Goal: Transaction & Acquisition: Purchase product/service

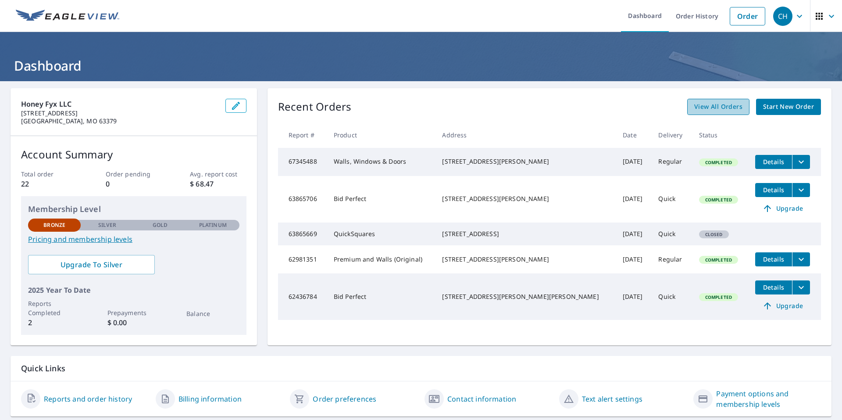
click at [714, 110] on span "View All Orders" at bounding box center [719, 106] width 48 height 11
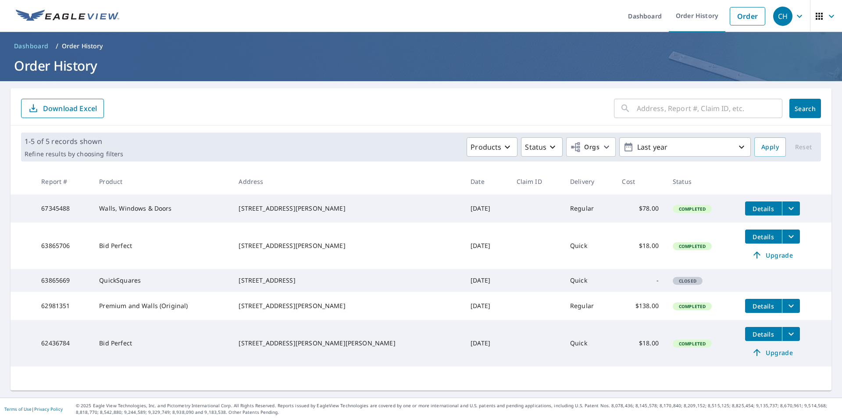
click at [714, 105] on input "text" at bounding box center [710, 108] width 146 height 25
click at [667, 108] on input "text" at bounding box center [710, 108] width 146 height 25
type input "748 hillenkamp"
click button "Search" at bounding box center [806, 108] width 32 height 19
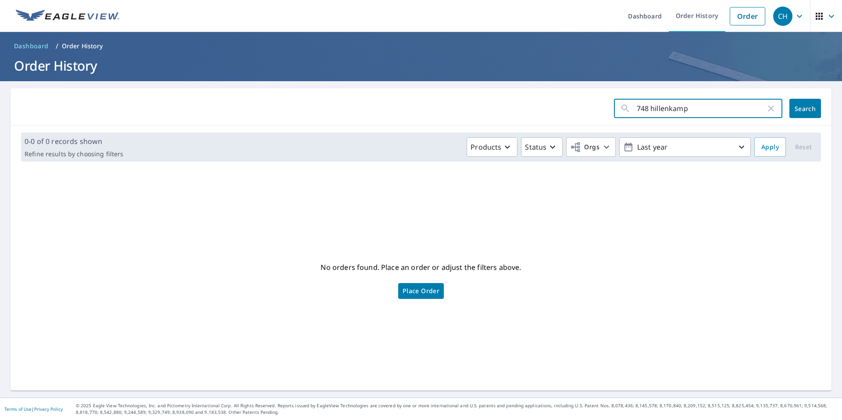
click at [692, 105] on input "748 hillenkamp" at bounding box center [701, 108] width 129 height 25
click at [29, 47] on span "Dashboard" at bounding box center [31, 46] width 35 height 9
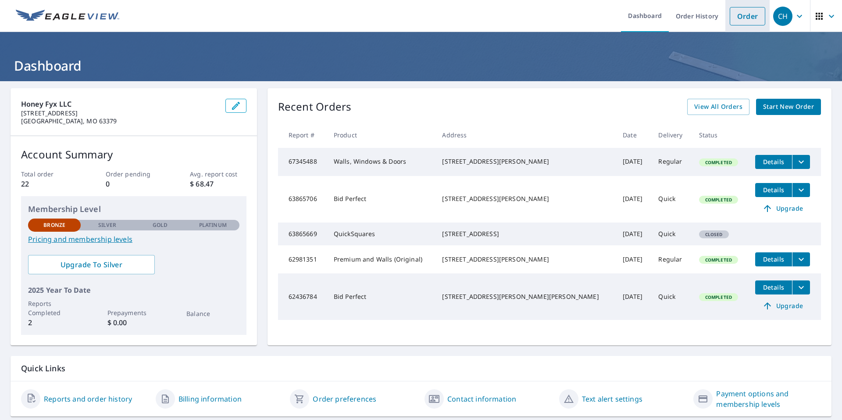
click at [741, 9] on link "Order" at bounding box center [748, 16] width 36 height 18
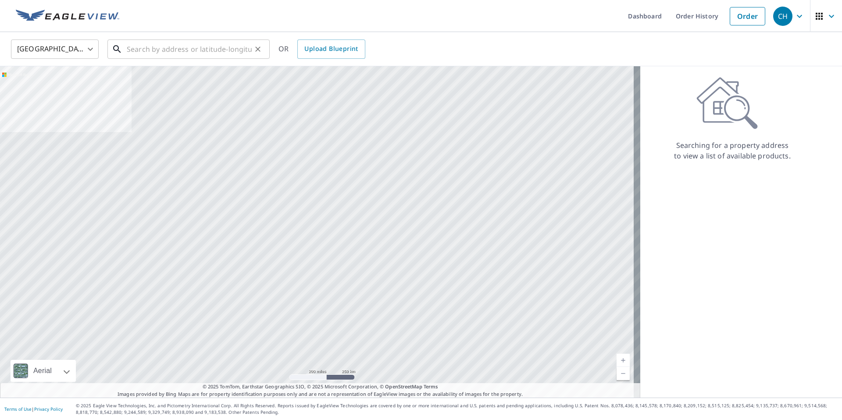
click at [212, 49] on input "text" at bounding box center [189, 49] width 125 height 25
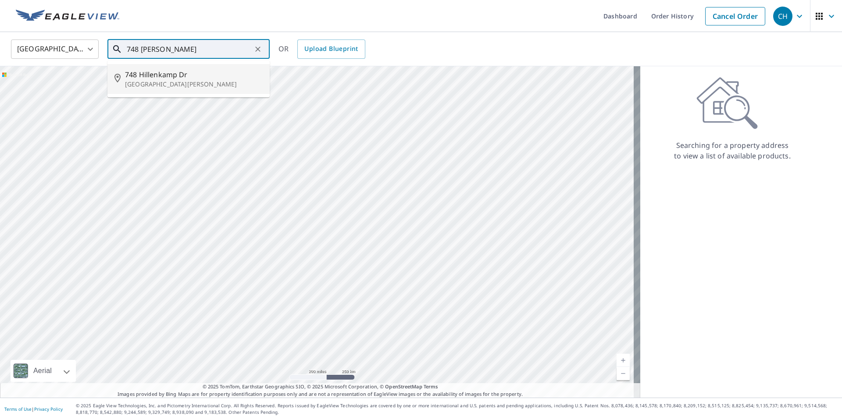
click at [186, 83] on p "[GEOGRAPHIC_DATA][PERSON_NAME]" at bounding box center [194, 84] width 138 height 9
type input "[STREET_ADDRESS][PERSON_NAME]"
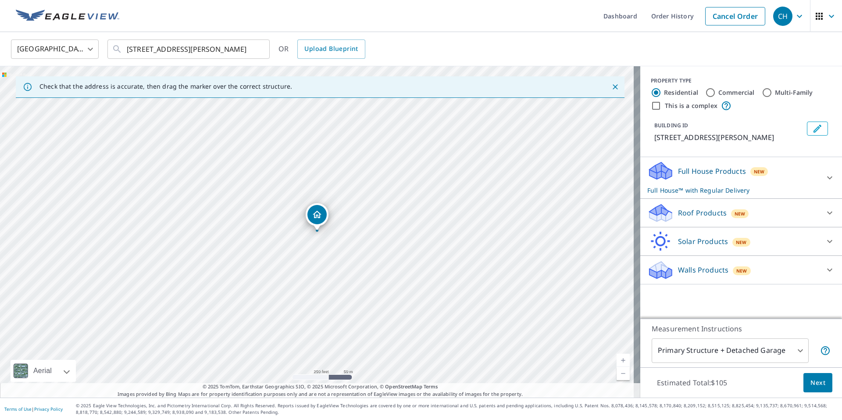
click at [833, 280] on div at bounding box center [830, 269] width 21 height 21
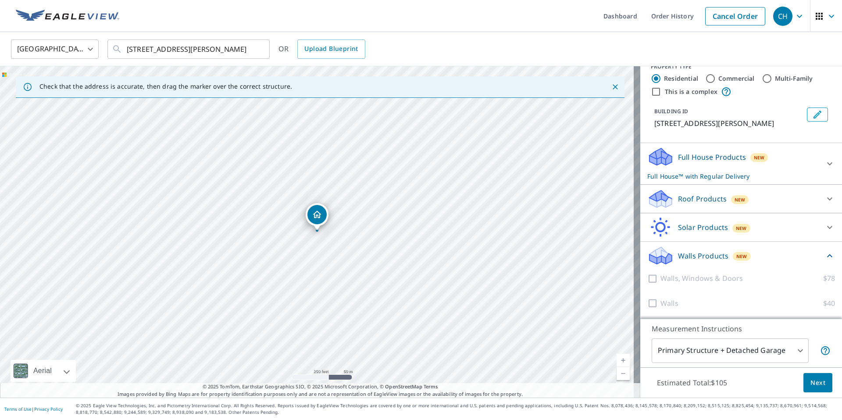
scroll to position [25, 0]
click at [648, 275] on div at bounding box center [654, 277] width 13 height 11
click at [648, 279] on div at bounding box center [654, 277] width 13 height 11
click at [648, 311] on div "Walls $40" at bounding box center [742, 302] width 188 height 25
click at [648, 304] on div at bounding box center [654, 302] width 13 height 11
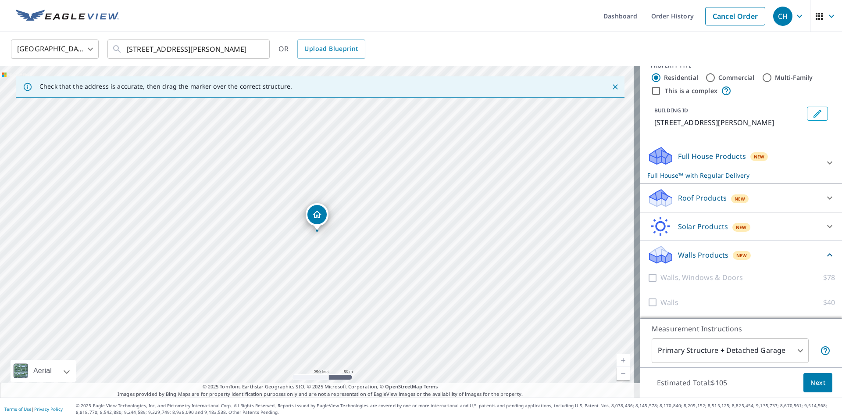
click at [820, 163] on div at bounding box center [830, 162] width 21 height 21
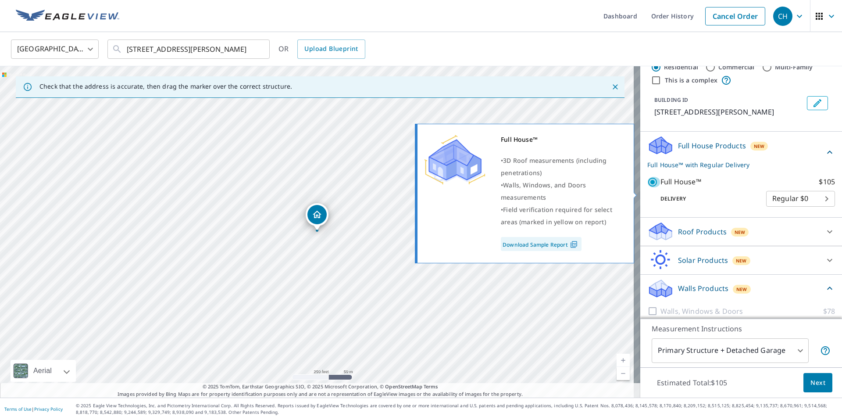
click at [651, 187] on input "Full House™ $105" at bounding box center [654, 182] width 13 height 11
checkbox input "false"
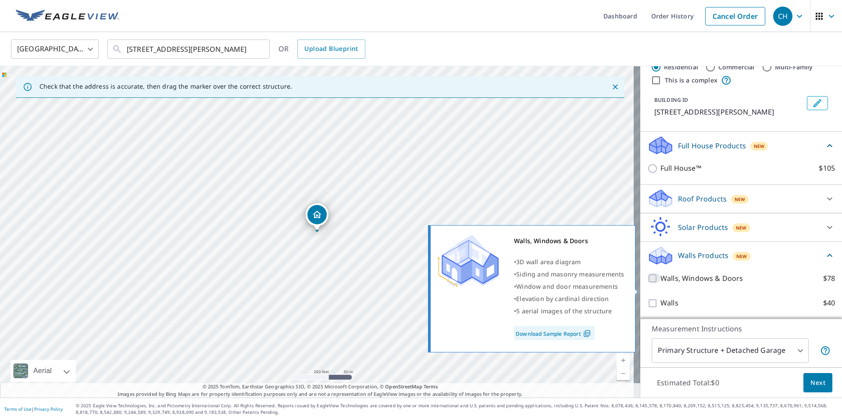
click at [648, 283] on input "Walls, Windows & Doors $78" at bounding box center [654, 278] width 13 height 11
checkbox input "true"
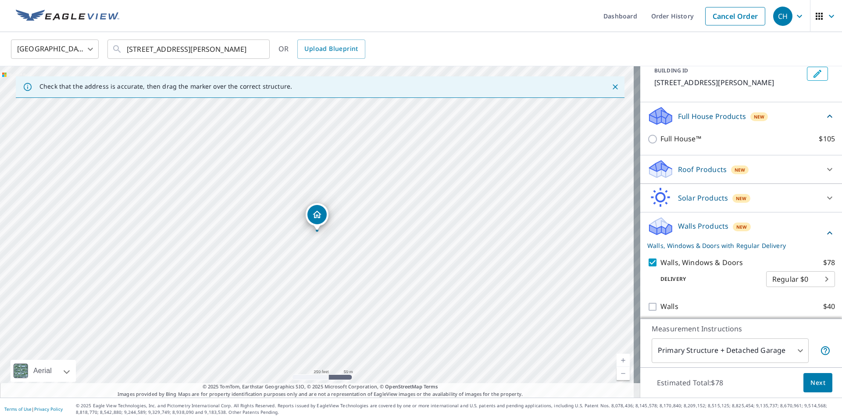
scroll to position [69, 0]
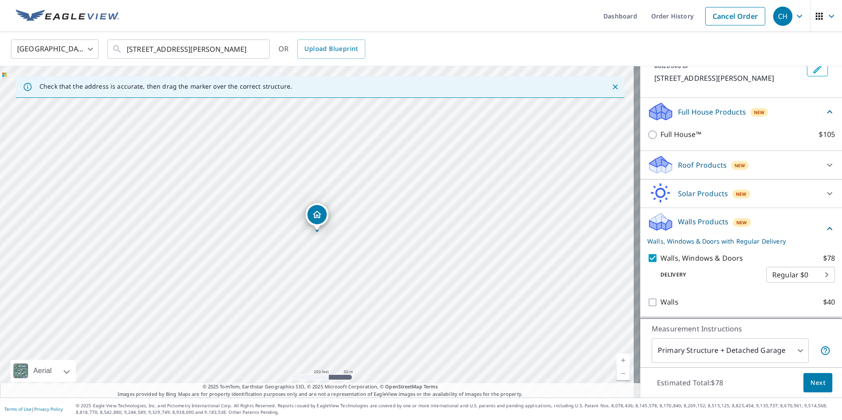
click at [782, 273] on body "CH CH Dashboard Order History Cancel Order CH [GEOGRAPHIC_DATA] [GEOGRAPHIC_DAT…" at bounding box center [421, 210] width 842 height 420
click at [645, 301] on div at bounding box center [421, 210] width 842 height 420
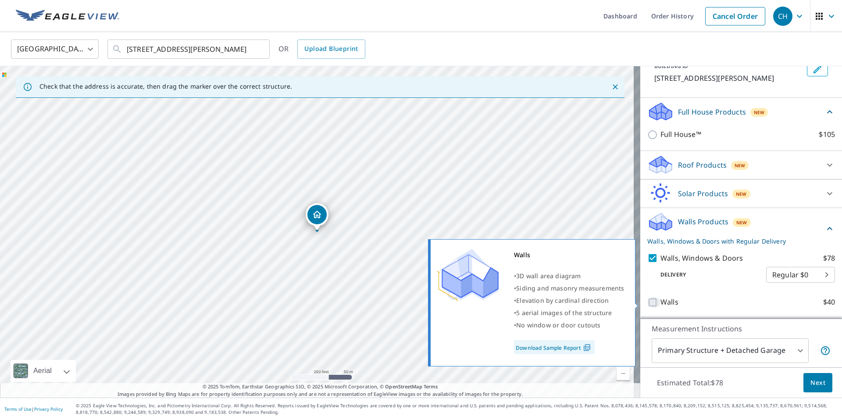
click at [648, 304] on input "Walls $40" at bounding box center [654, 302] width 13 height 11
checkbox input "true"
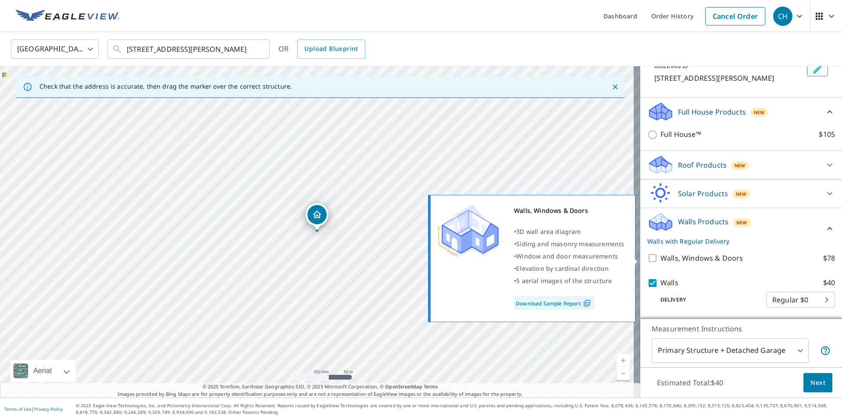
click at [649, 258] on input "Walls, Windows & Doors $78" at bounding box center [654, 258] width 13 height 11
checkbox input "true"
checkbox input "false"
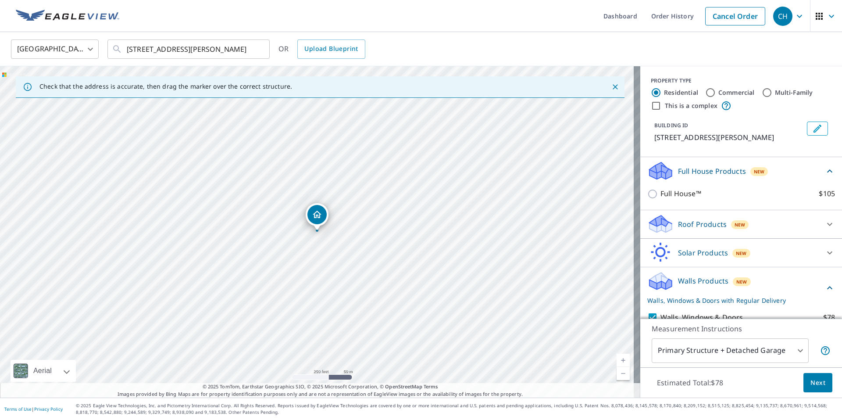
scroll to position [70, 0]
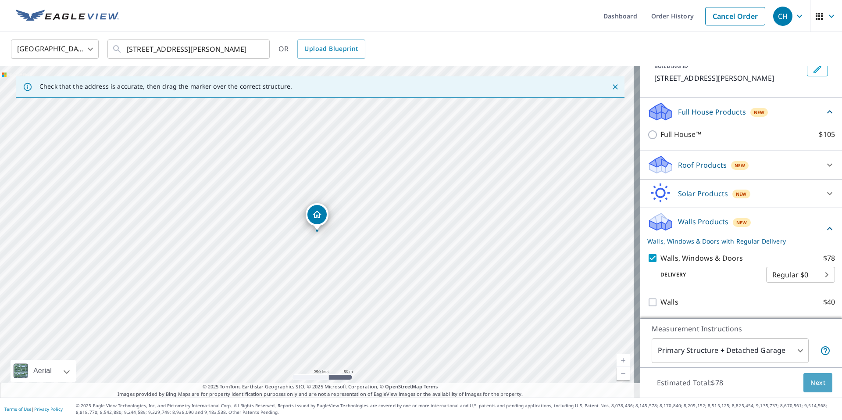
click at [820, 386] on button "Next" at bounding box center [818, 383] width 29 height 20
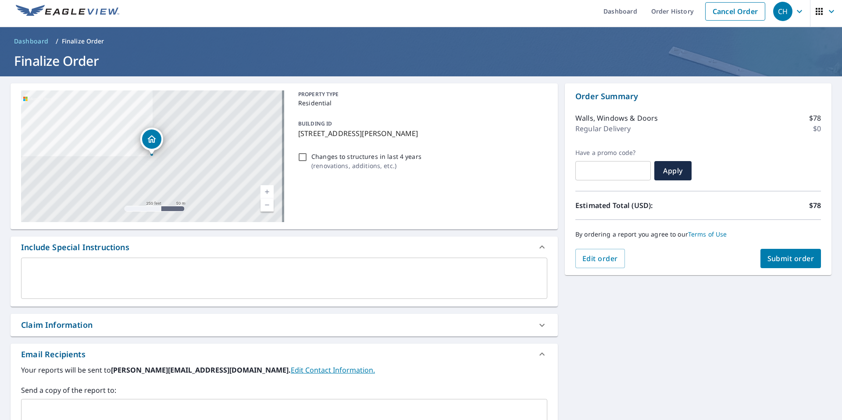
scroll to position [1, 0]
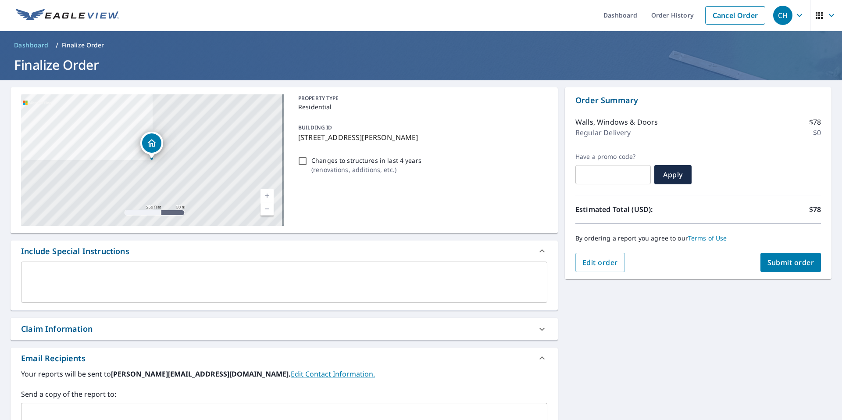
click at [792, 265] on span "Submit order" at bounding box center [791, 263] width 47 height 10
checkbox input "true"
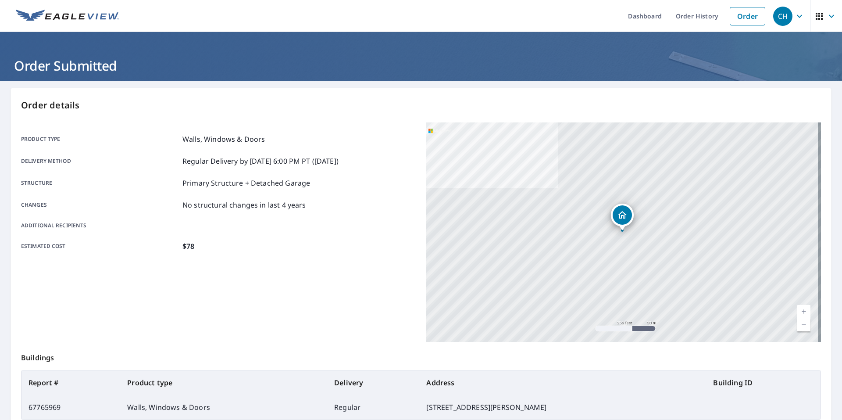
scroll to position [97, 0]
